Goal: Navigation & Orientation: Find specific page/section

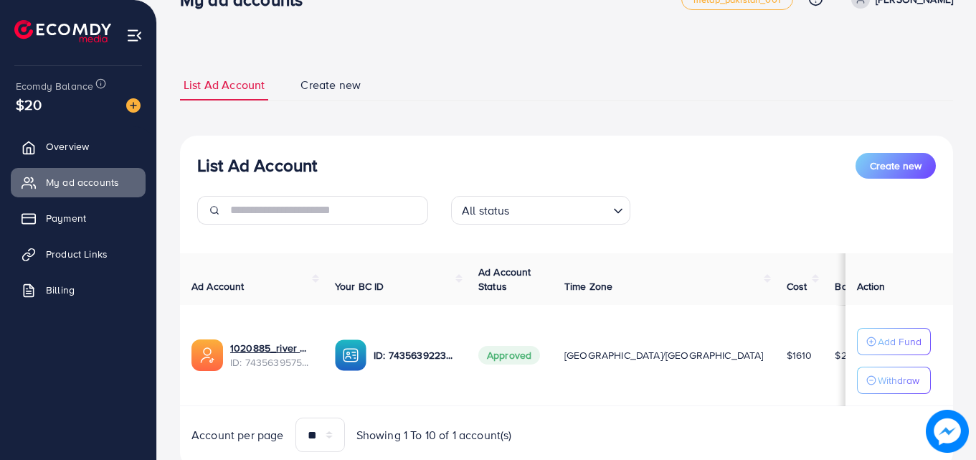
scroll to position [86, 0]
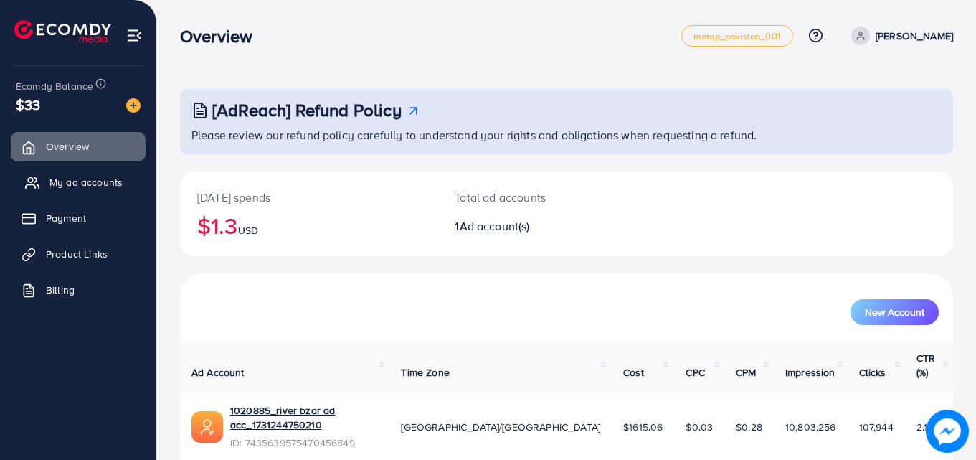
click at [87, 191] on link "My ad accounts" at bounding box center [78, 182] width 135 height 29
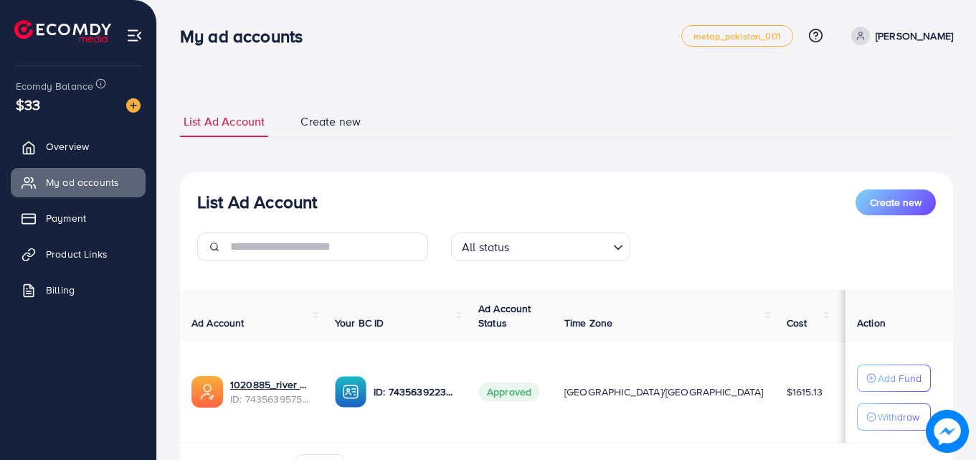
scroll to position [86, 0]
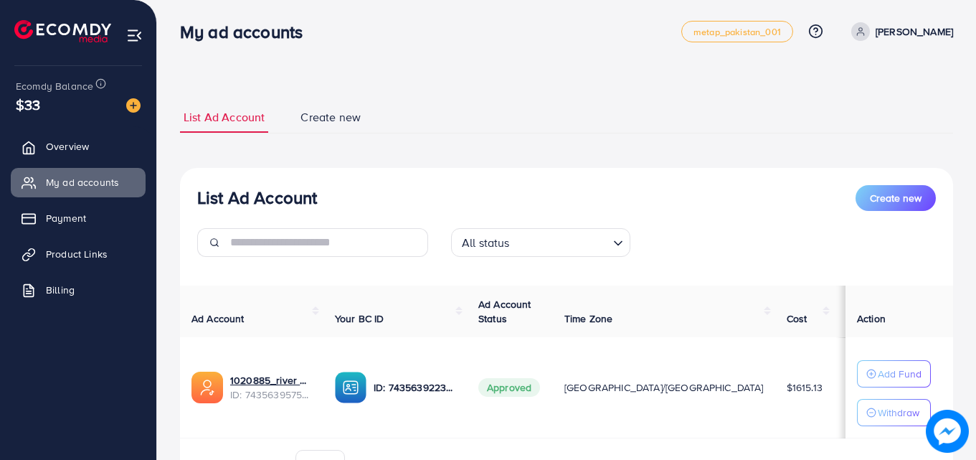
scroll to position [86, 0]
